Goal: Navigation & Orientation: Find specific page/section

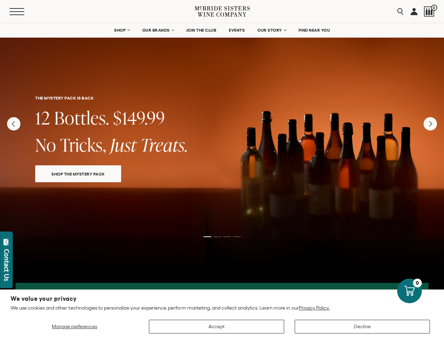
click at [15, 10] on button "Menu" at bounding box center [22, 11] width 25 height 7
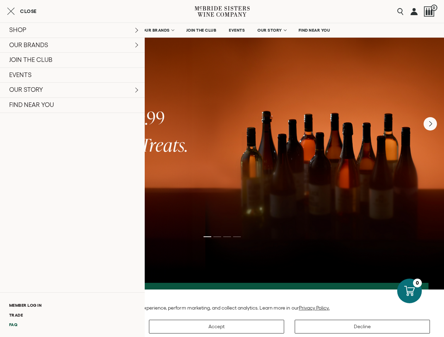
click at [14, 325] on link "FAQ" at bounding box center [72, 325] width 145 height 10
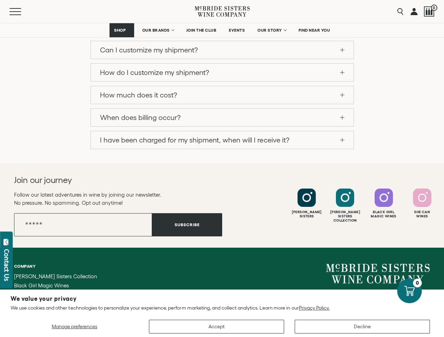
scroll to position [744, 0]
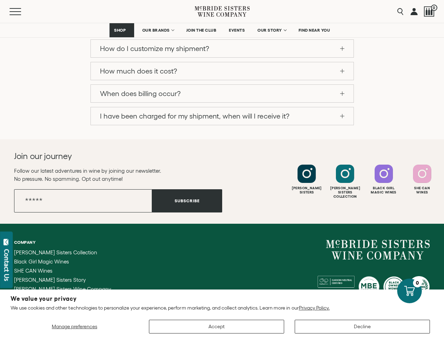
drag, startPoint x: 369, startPoint y: 218, endPoint x: 430, endPoint y: 220, distance: 61.3
click at [430, 224] on div "Company McBride Sisters Collection Black Girl Magic Wines SHE CAN Wines McBride…" at bounding box center [222, 315] width 444 height 182
drag, startPoint x: 430, startPoint y: 220, endPoint x: 373, endPoint y: 219, distance: 57.4
click at [373, 224] on div "Company McBride Sisters Collection Black Girl Magic Wines SHE CAN Wines McBride…" at bounding box center [222, 315] width 444 height 182
drag, startPoint x: 369, startPoint y: 219, endPoint x: 393, endPoint y: 219, distance: 23.9
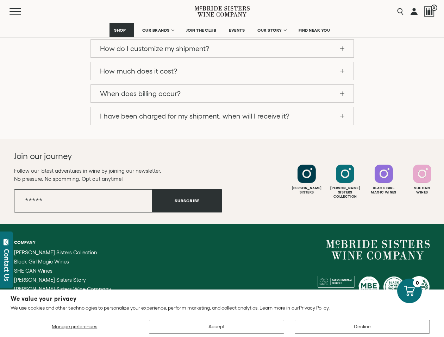
click at [393, 318] on small "[EMAIL_ADDRESS][DOMAIN_NAME]" at bounding box center [396, 320] width 68 height 5
click at [58, 259] on span "Black Girl Magic Wines" at bounding box center [41, 262] width 55 height 6
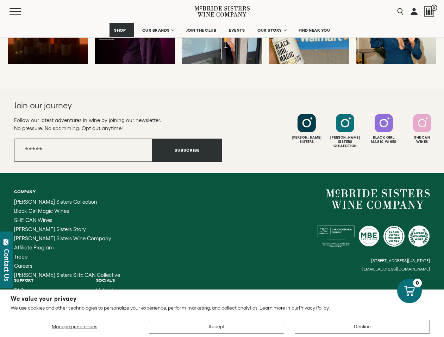
scroll to position [1919, 0]
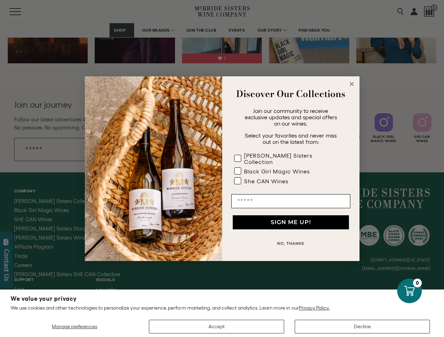
click at [353, 88] on circle "Close dialog" at bounding box center [351, 84] width 8 height 8
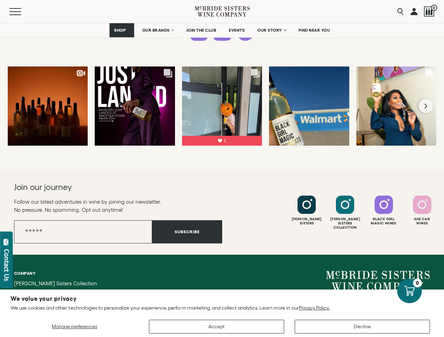
scroll to position [1797, 0]
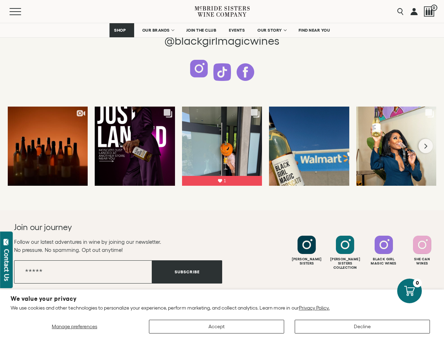
click at [201, 71] on div at bounding box center [199, 69] width 18 height 18
click at [8, 259] on div "Contact Us" at bounding box center [6, 265] width 7 height 32
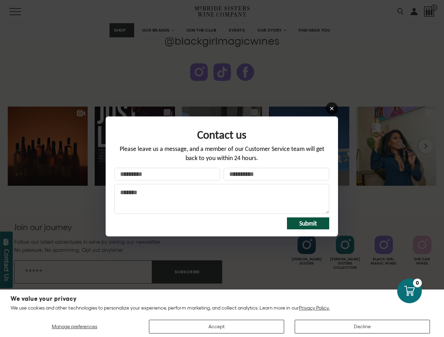
click at [331, 108] on icon at bounding box center [332, 109] width 4 height 4
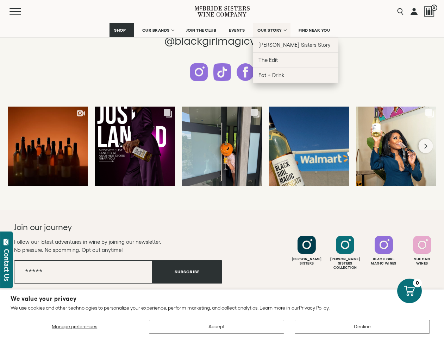
click at [273, 29] on span "OUR STORY" at bounding box center [269, 30] width 25 height 5
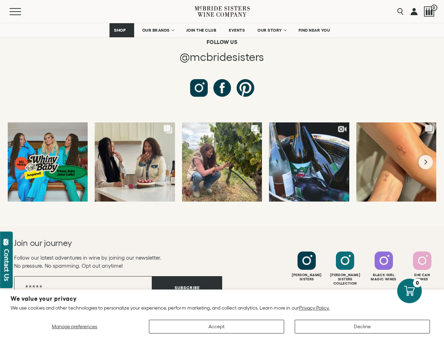
scroll to position [2816, 0]
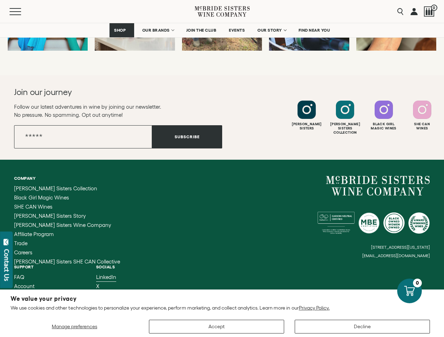
click at [96, 274] on span "LinkedIn" at bounding box center [106, 277] width 20 height 6
click at [274, 183] on div "6114 La Salle Avenue, #280, Oakland, California, US 94611 hello@mcbridesisters.…" at bounding box center [326, 217] width 208 height 82
